Goal: Check status: Check status

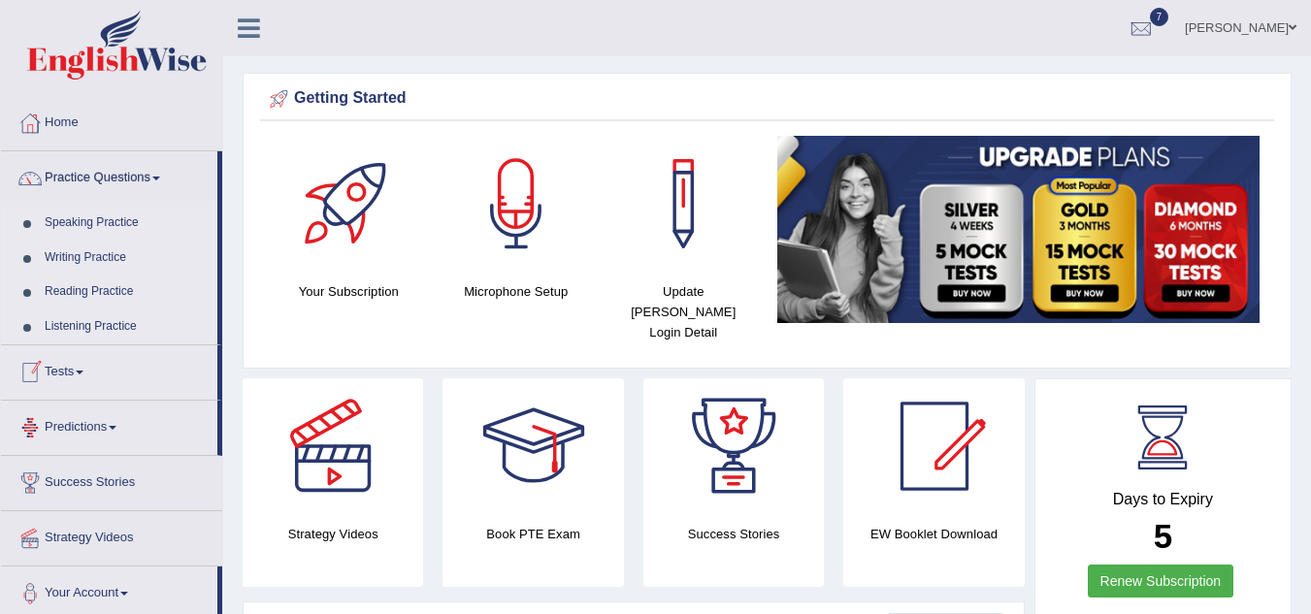
click at [82, 375] on link "Tests" at bounding box center [109, 369] width 216 height 49
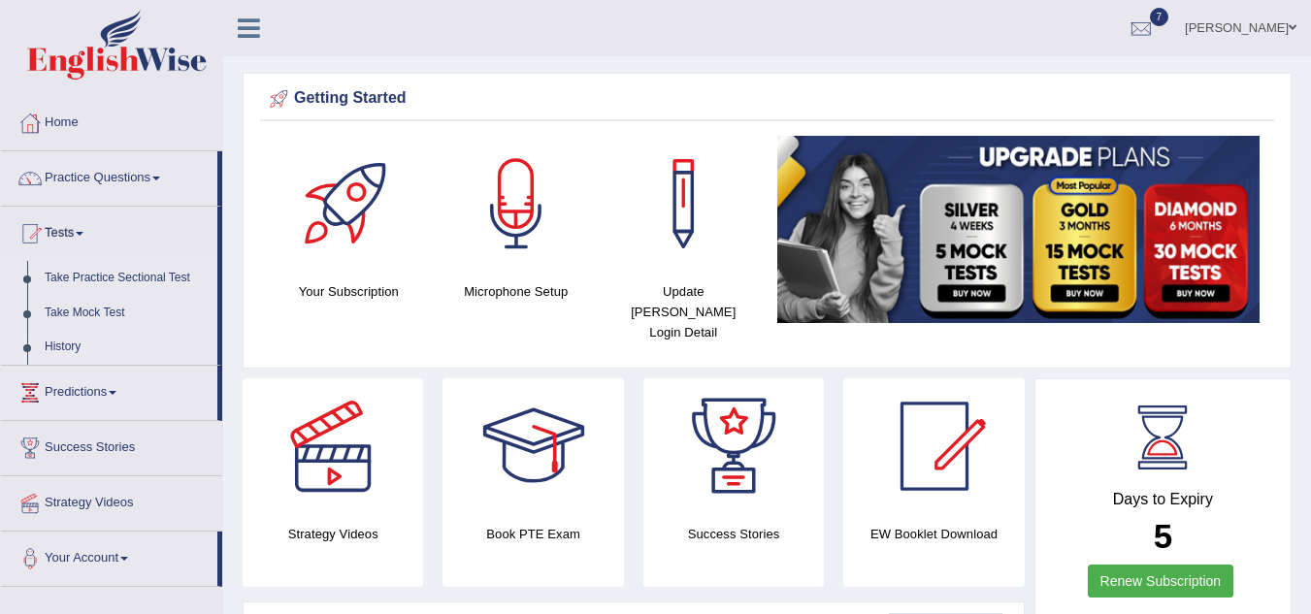
click at [69, 352] on link "History" at bounding box center [126, 347] width 181 height 35
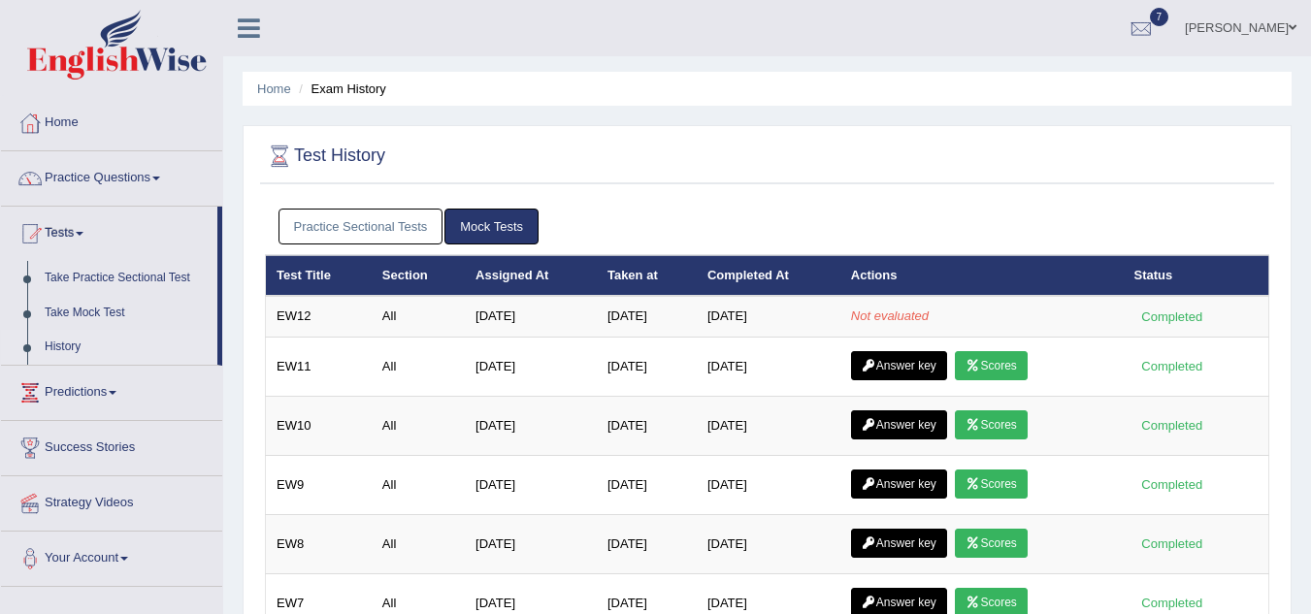
click at [362, 228] on link "Practice Sectional Tests" at bounding box center [360, 227] width 165 height 36
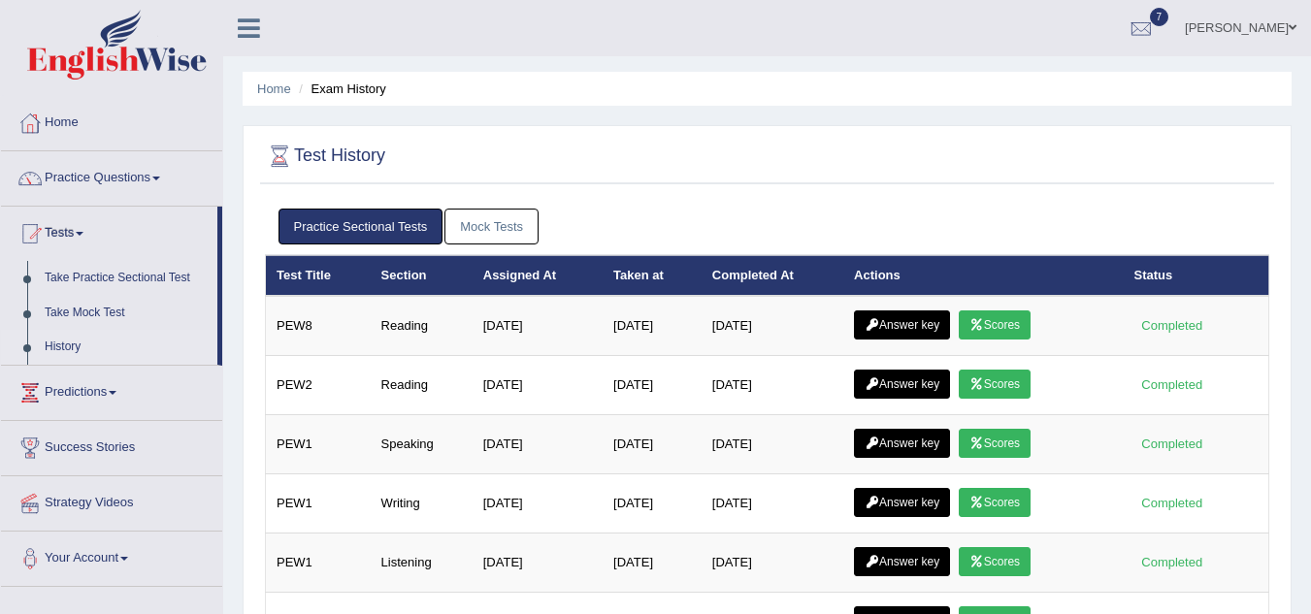
click at [502, 222] on link "Mock Tests" at bounding box center [491, 227] width 94 height 36
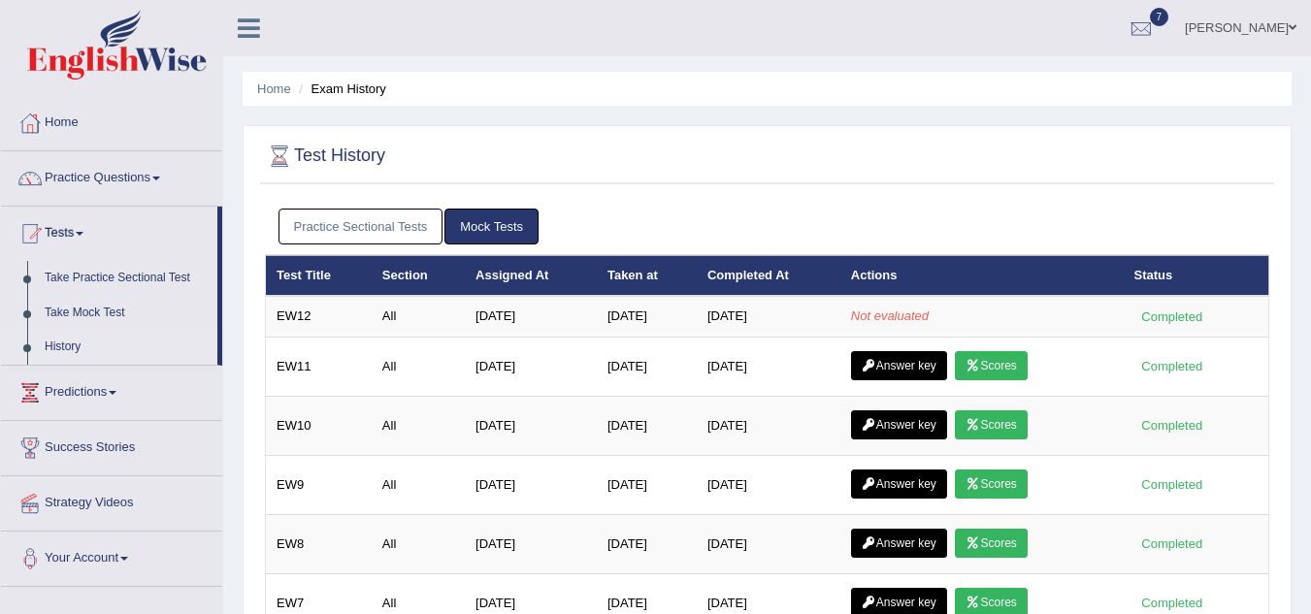
click at [348, 212] on link "Practice Sectional Tests" at bounding box center [360, 227] width 165 height 36
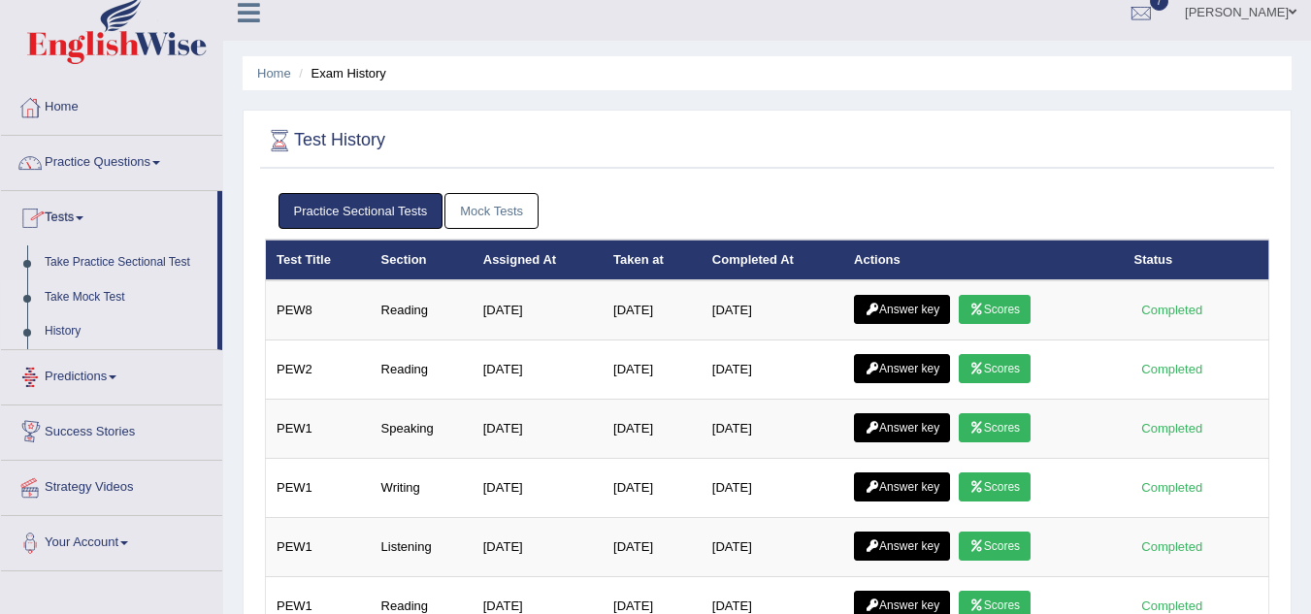
scroll to position [11, 0]
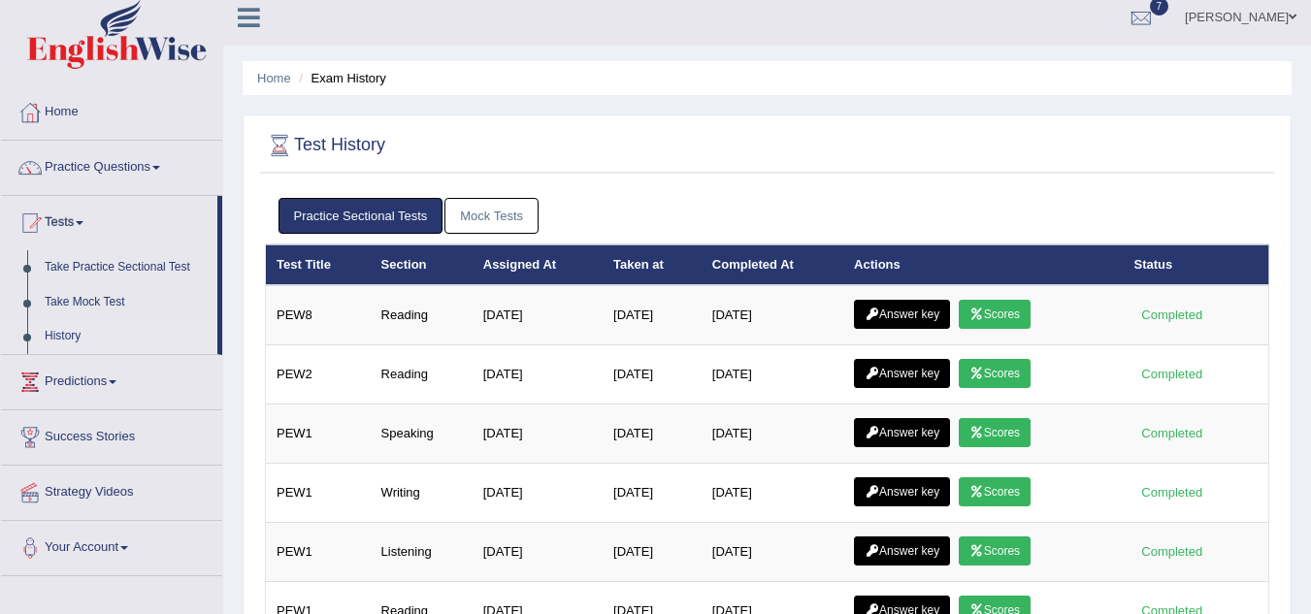
click at [480, 207] on link "Mock Tests" at bounding box center [491, 216] width 94 height 36
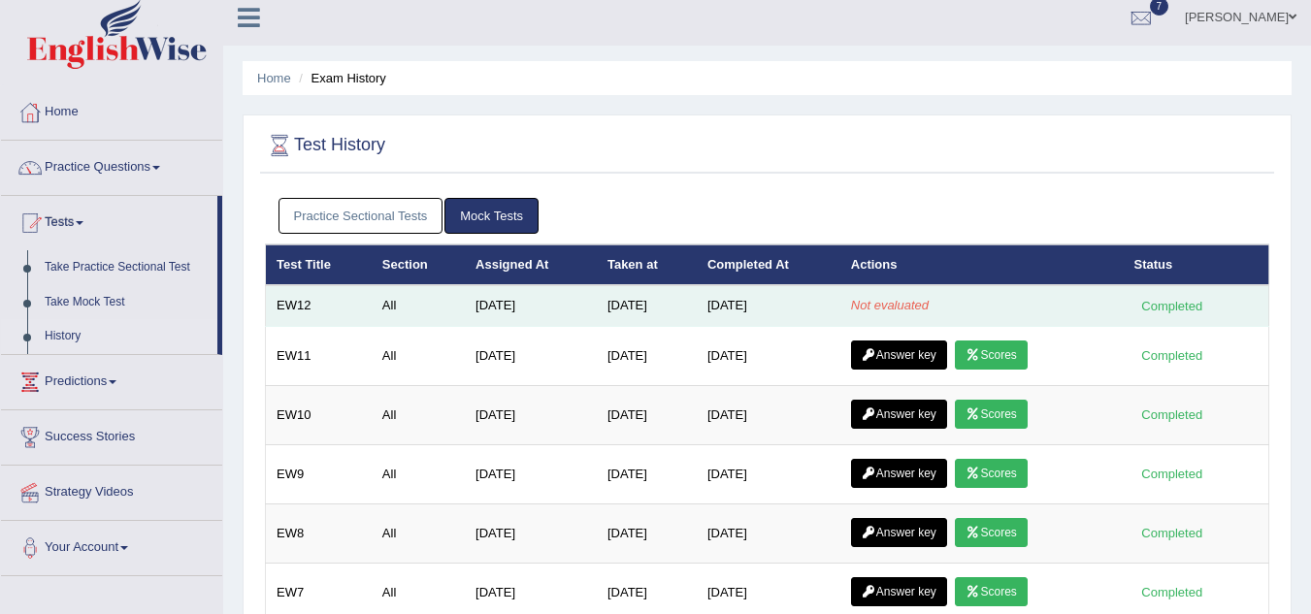
click at [437, 308] on td "All" at bounding box center [418, 305] width 93 height 41
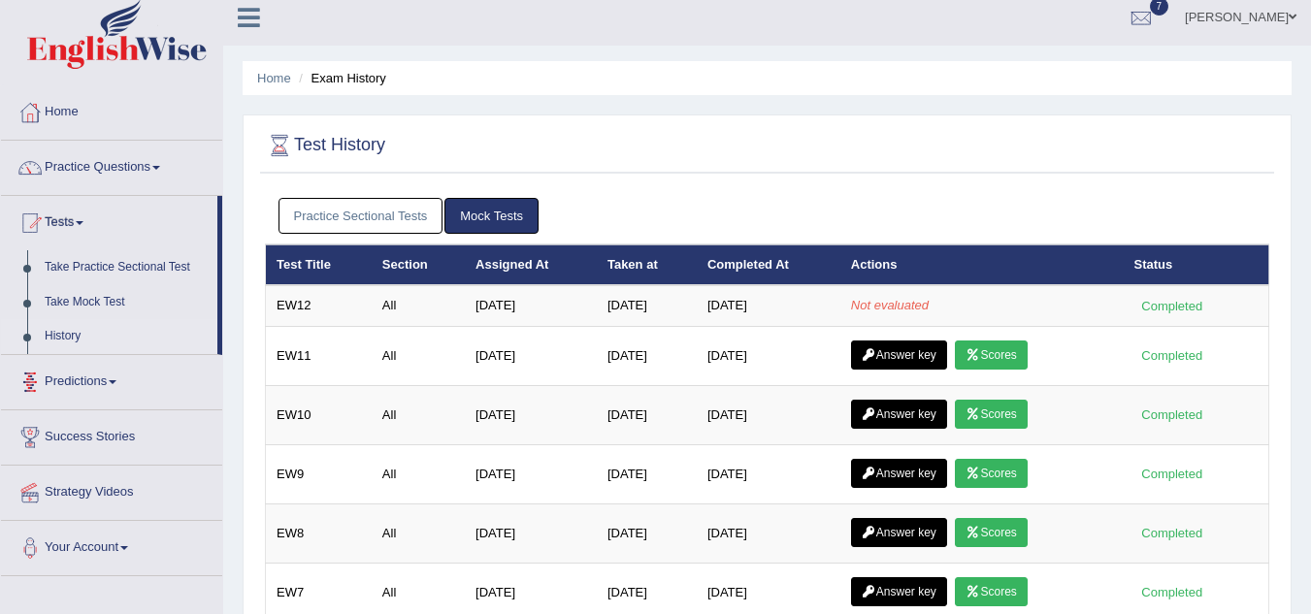
click at [74, 340] on link "History" at bounding box center [126, 336] width 181 height 35
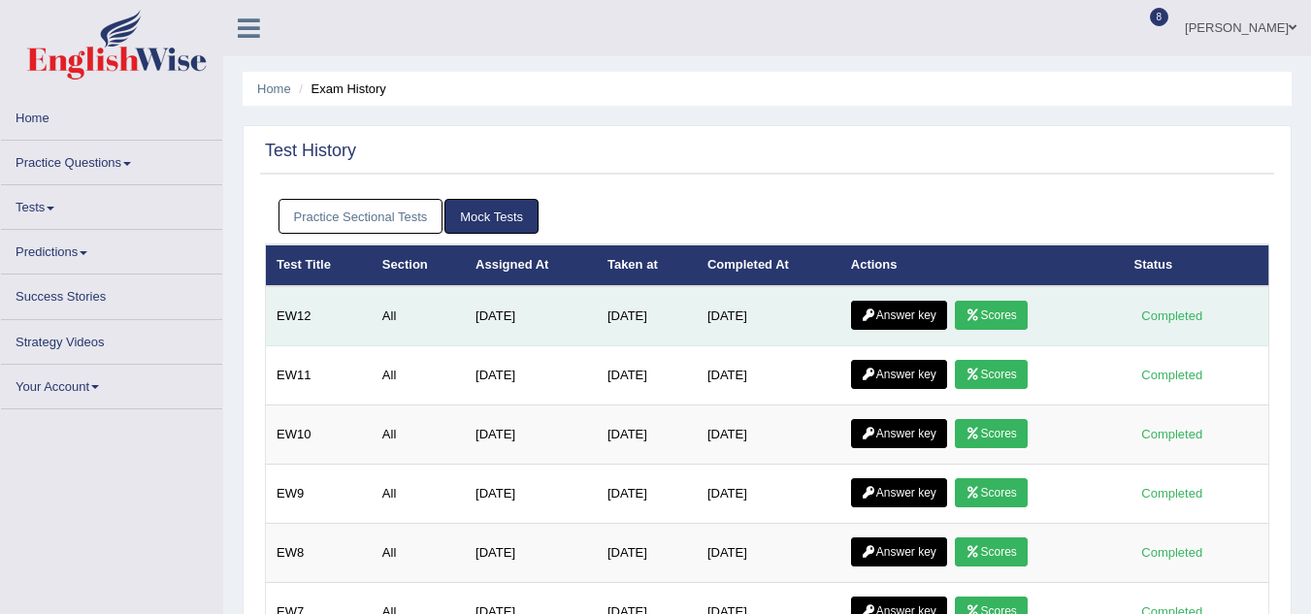
click at [978, 309] on icon at bounding box center [972, 315] width 15 height 12
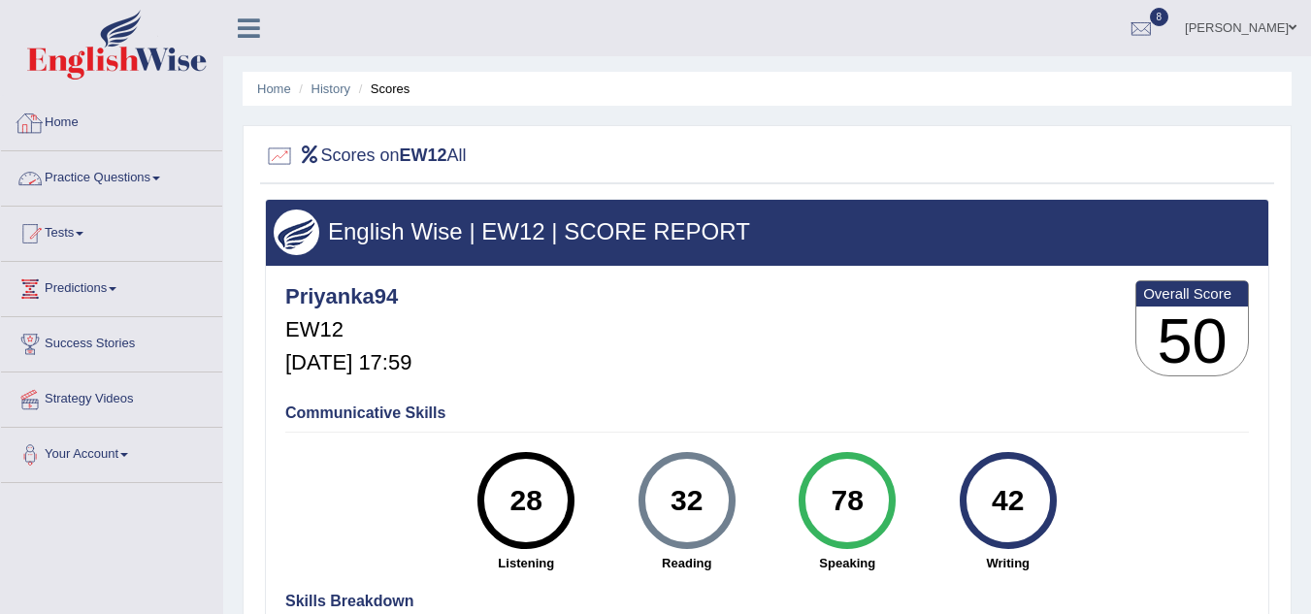
click at [75, 130] on link "Home" at bounding box center [111, 120] width 221 height 49
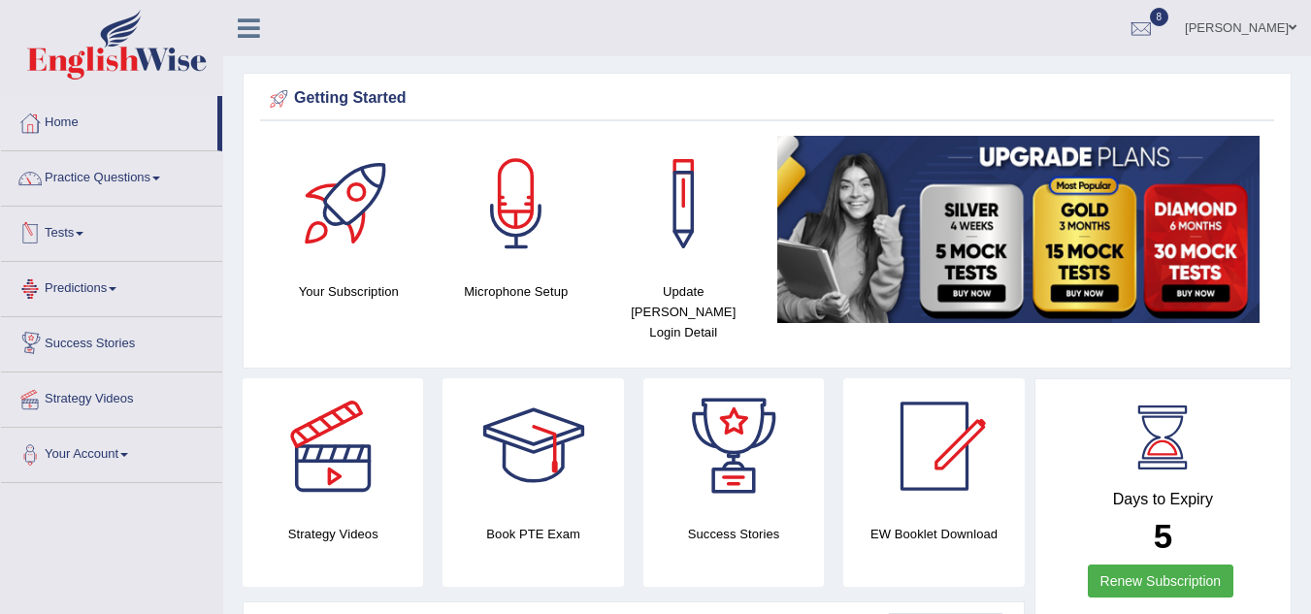
click at [77, 245] on link "Tests" at bounding box center [111, 231] width 221 height 49
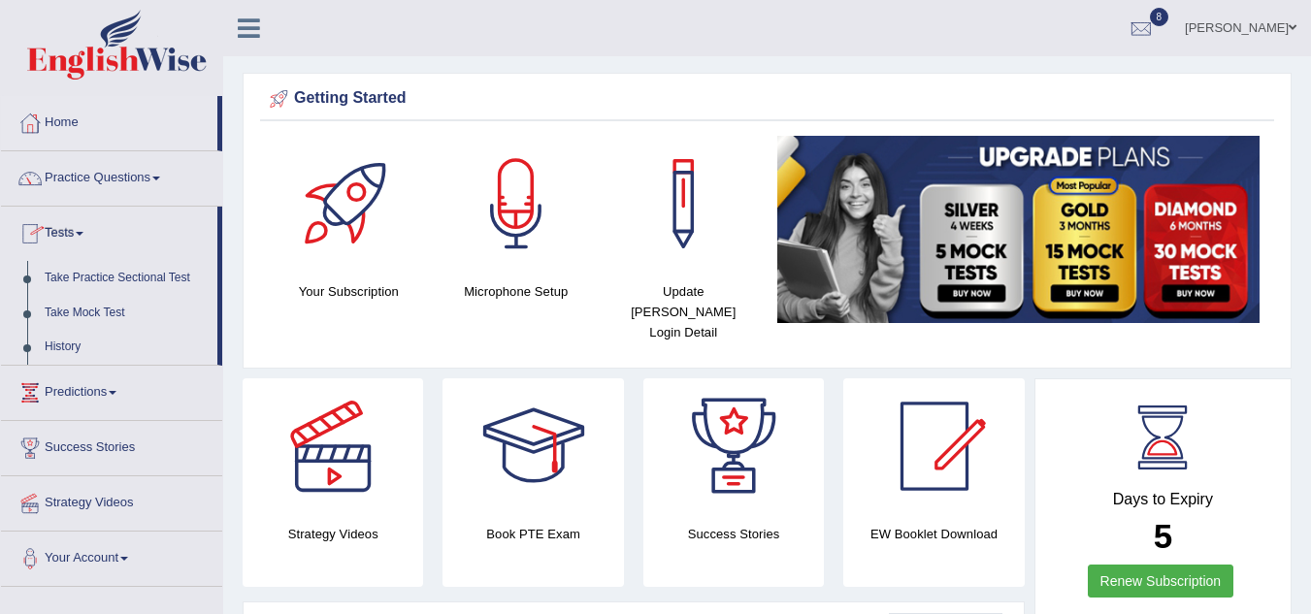
scroll to position [78, 0]
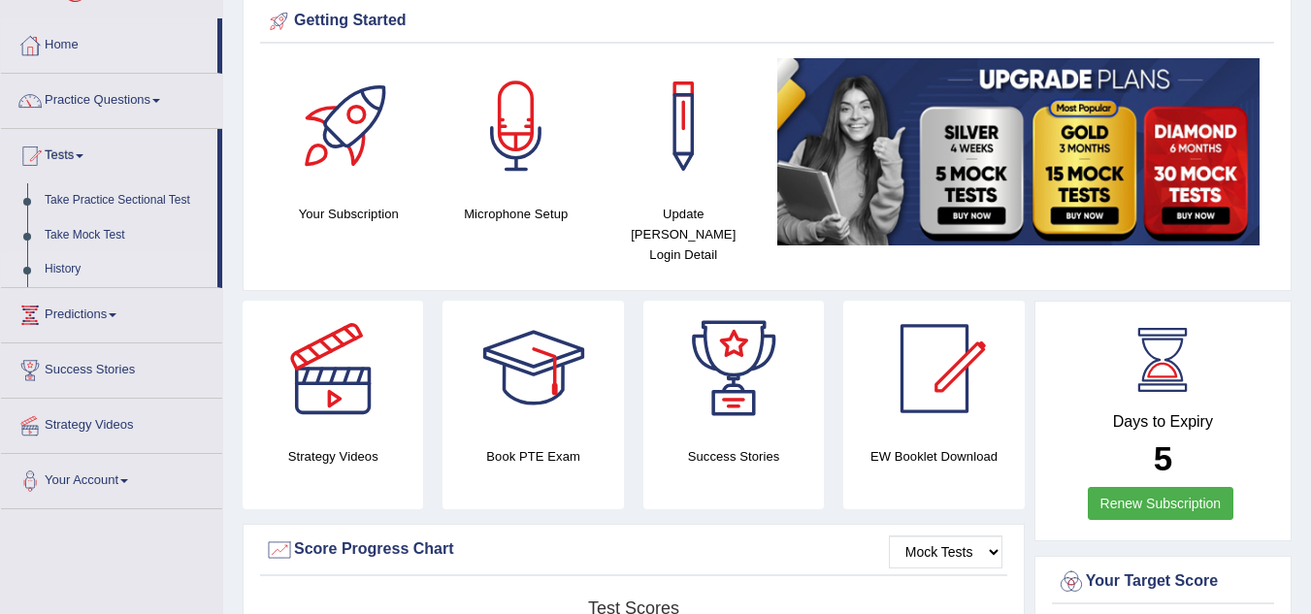
click at [67, 272] on link "History" at bounding box center [126, 269] width 181 height 35
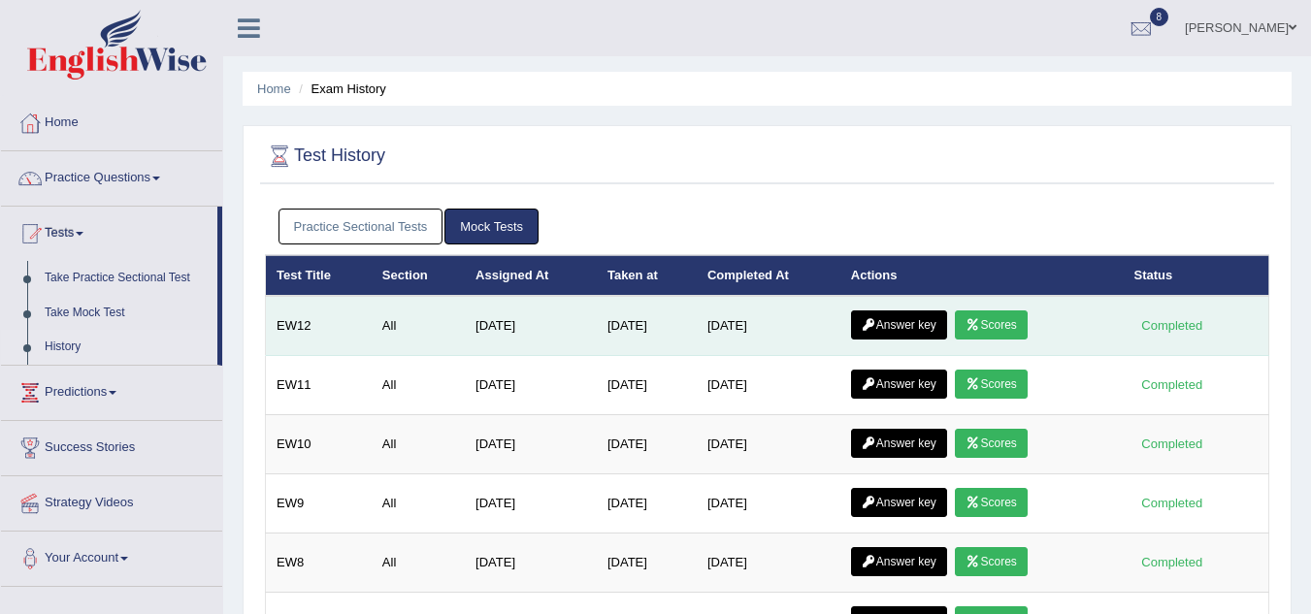
click at [889, 320] on link "Answer key" at bounding box center [899, 324] width 96 height 29
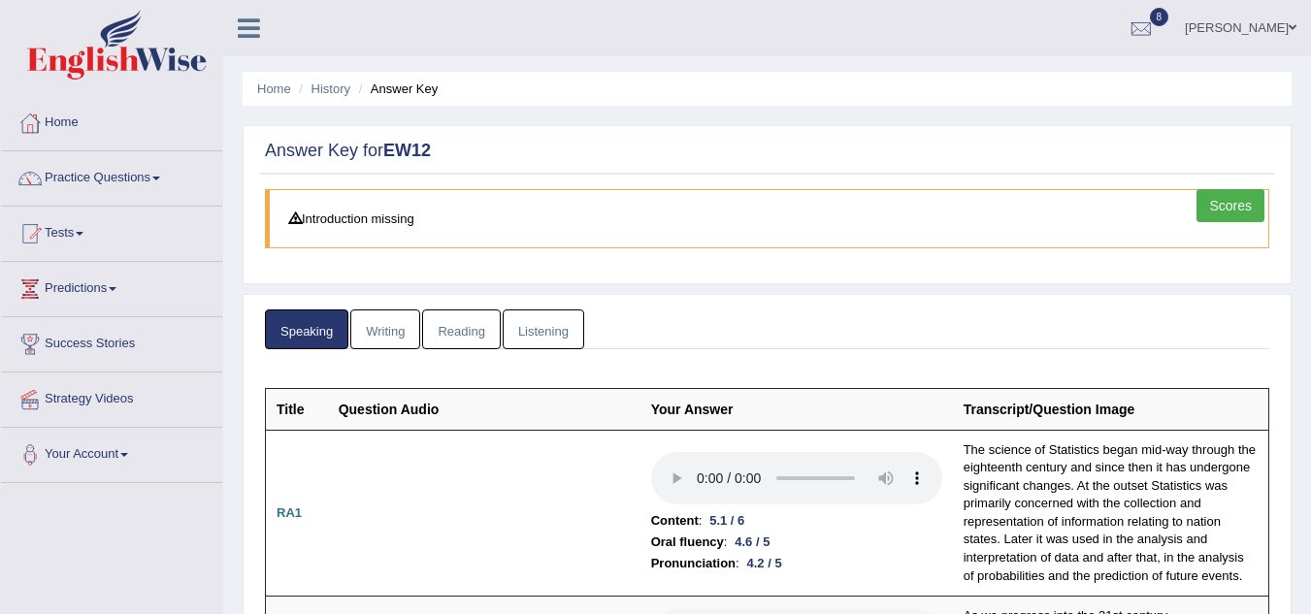
click at [384, 326] on link "Writing" at bounding box center [385, 329] width 70 height 40
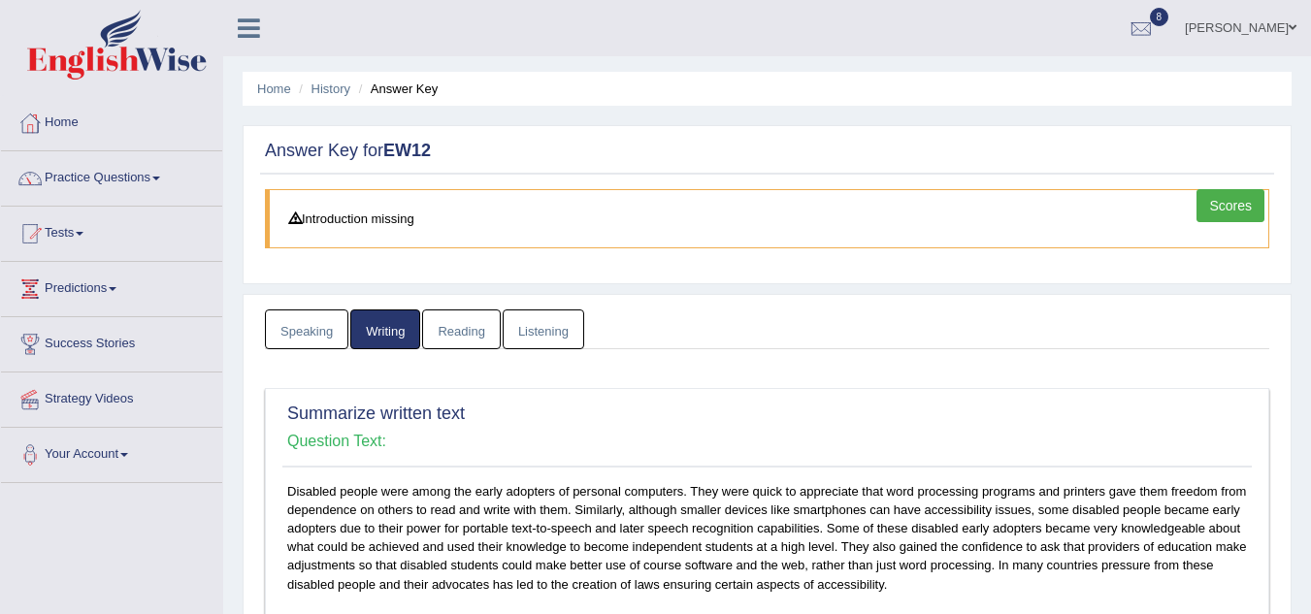
click at [460, 337] on link "Reading" at bounding box center [461, 329] width 78 height 40
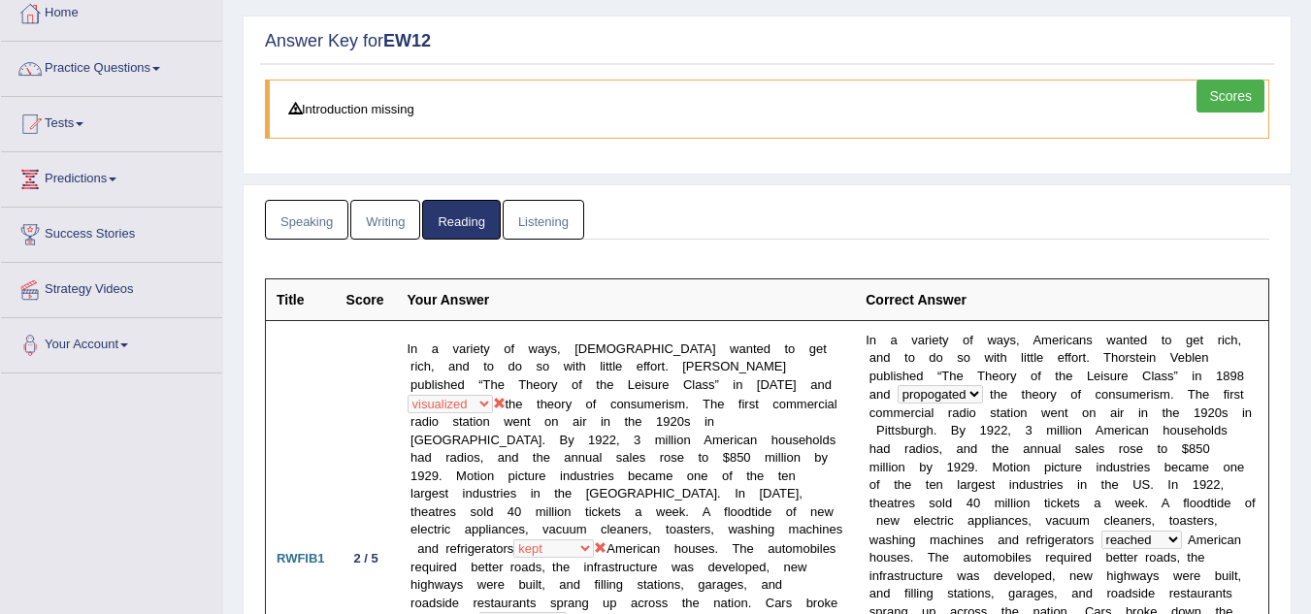
scroll to position [36, 0]
